Goal: Information Seeking & Learning: Learn about a topic

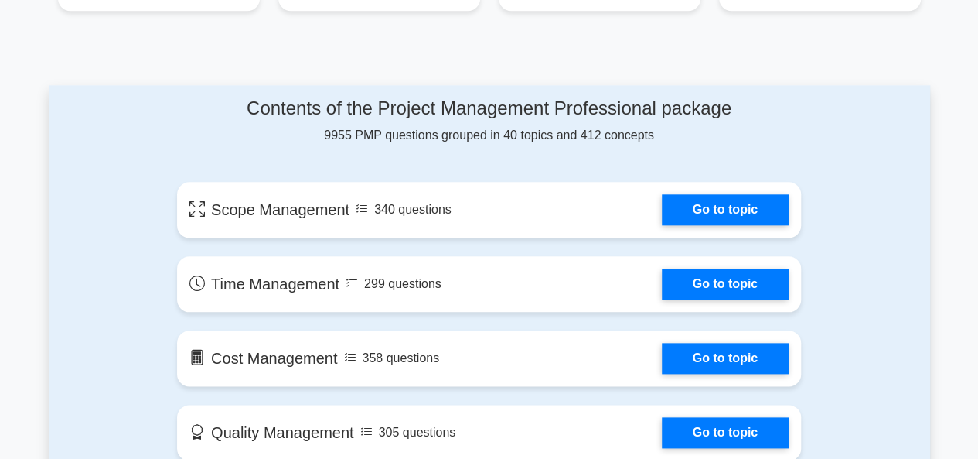
scroll to position [761, 0]
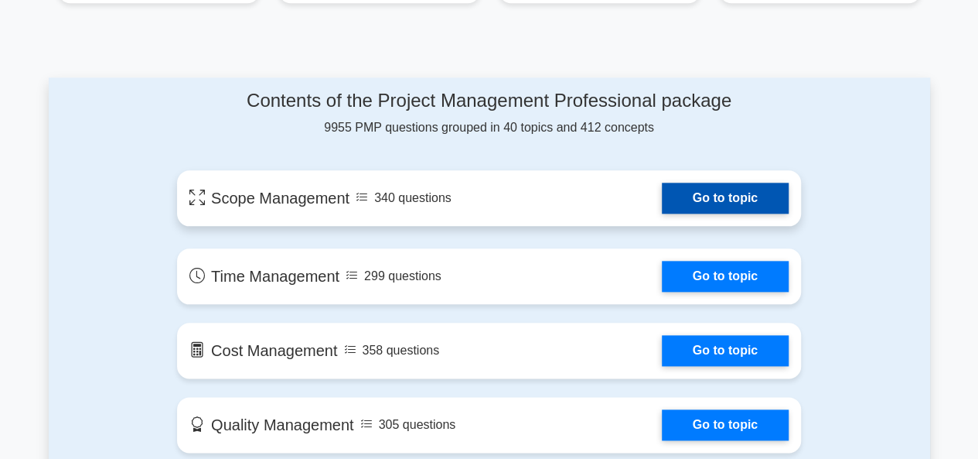
click at [738, 193] on link "Go to topic" at bounding box center [725, 198] width 127 height 31
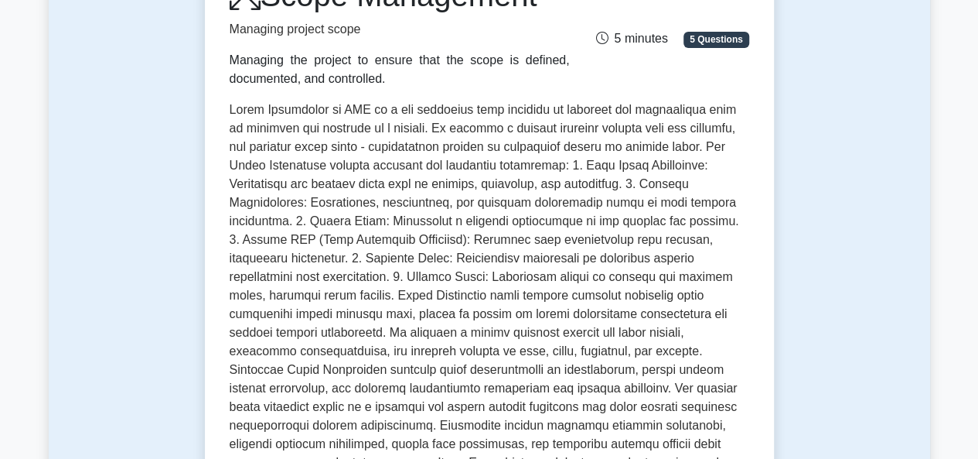
scroll to position [224, 0]
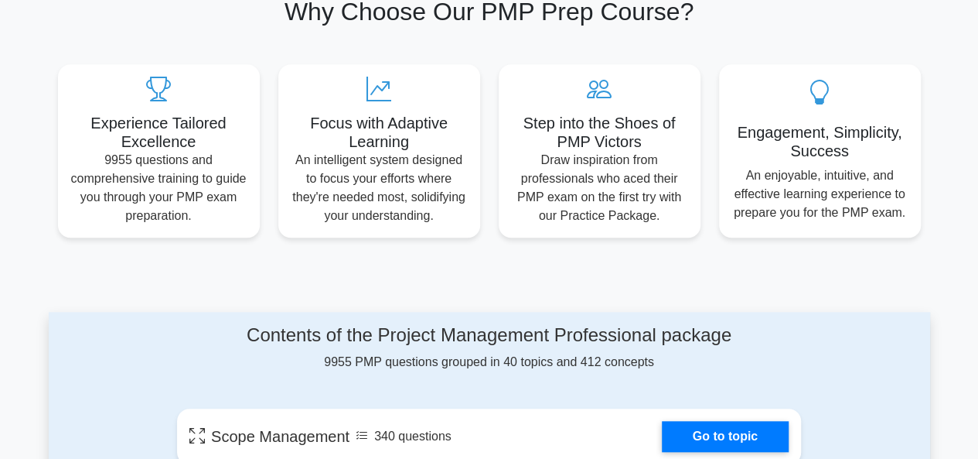
scroll to position [527, 0]
